Goal: Transaction & Acquisition: Purchase product/service

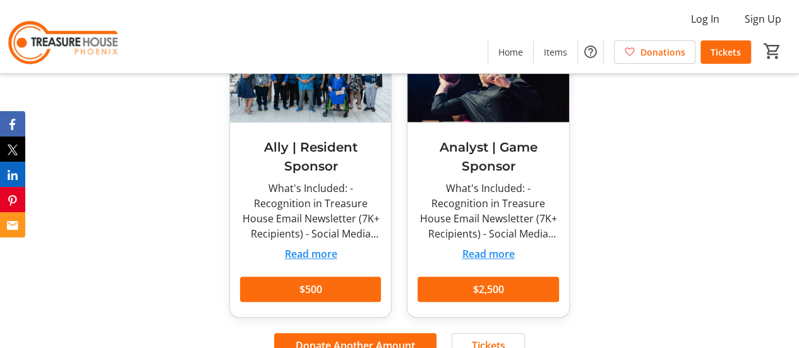
scroll to position [505, 0]
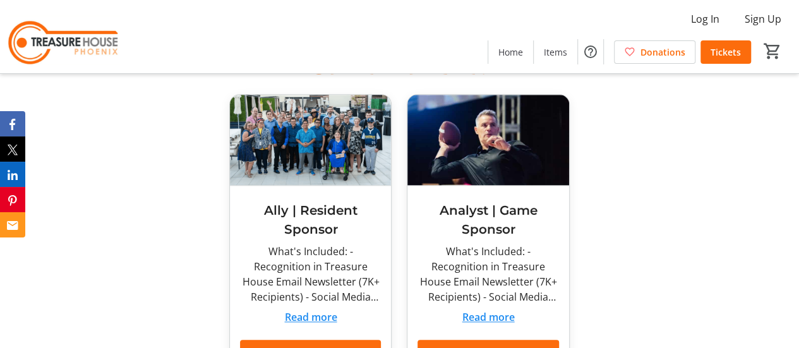
click at [304, 310] on button "Read more" at bounding box center [310, 317] width 52 height 15
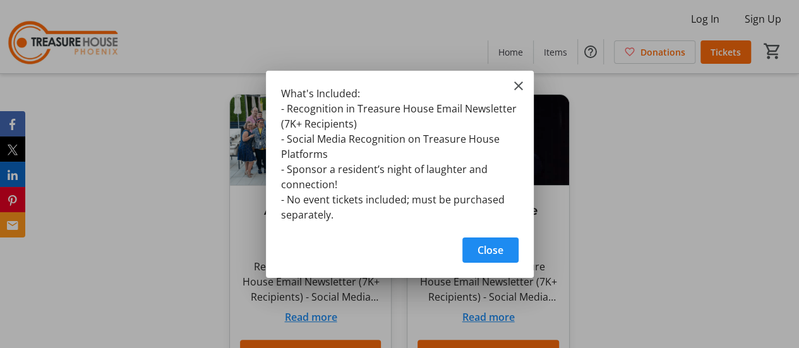
scroll to position [0, 0]
click at [514, 85] on mat-icon "Close" at bounding box center [518, 85] width 15 height 15
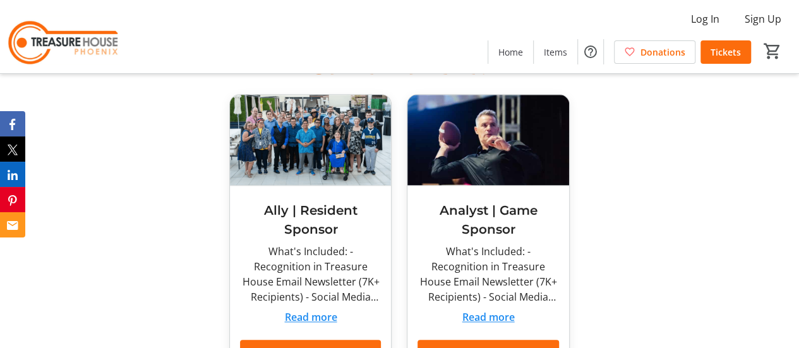
click at [484, 310] on button "Read more" at bounding box center [488, 317] width 52 height 15
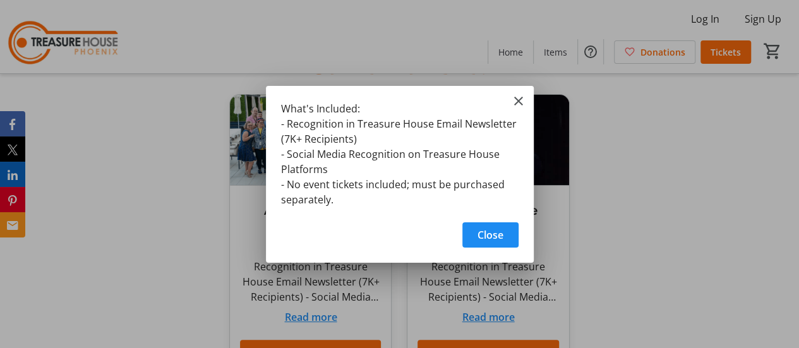
scroll to position [0, 0]
click at [479, 234] on span "Close" at bounding box center [491, 234] width 26 height 15
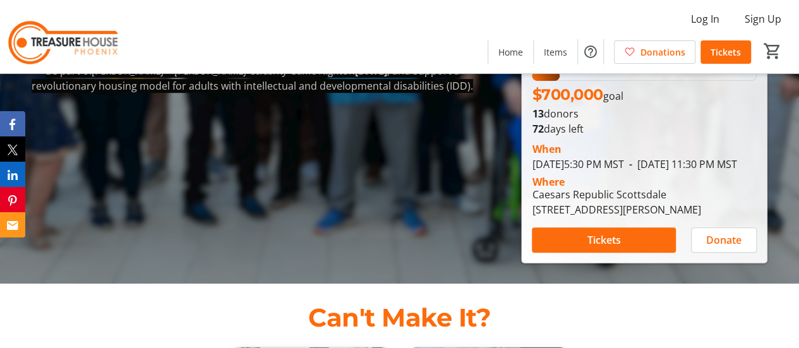
scroll to position [126, 0]
